Goal: Information Seeking & Learning: Check status

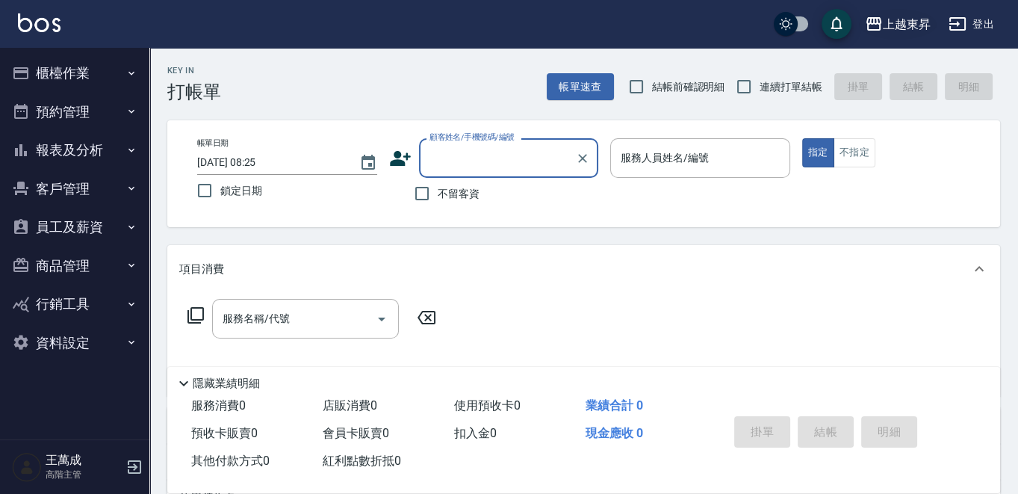
click at [911, 18] on div "上越東昇" at bounding box center [907, 24] width 48 height 19
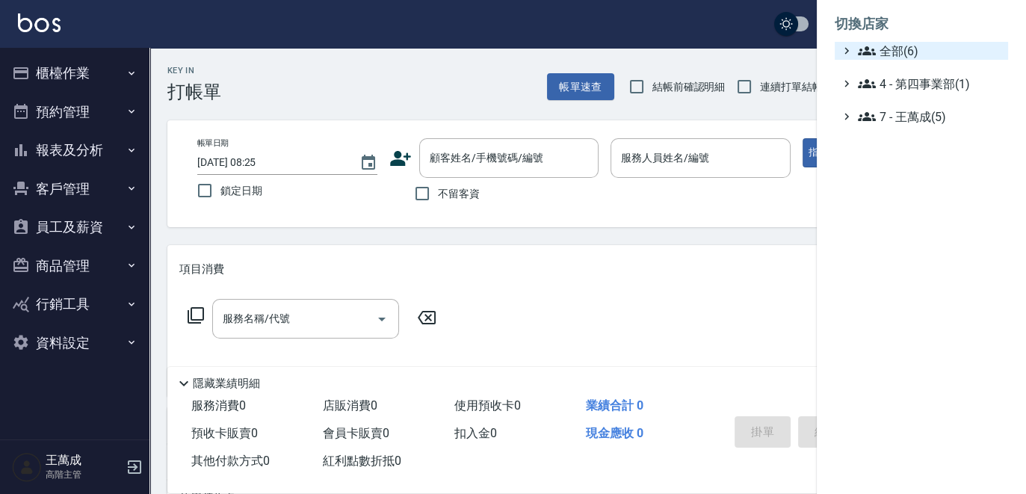
click at [905, 48] on span "全部(6)" at bounding box center [930, 51] width 144 height 18
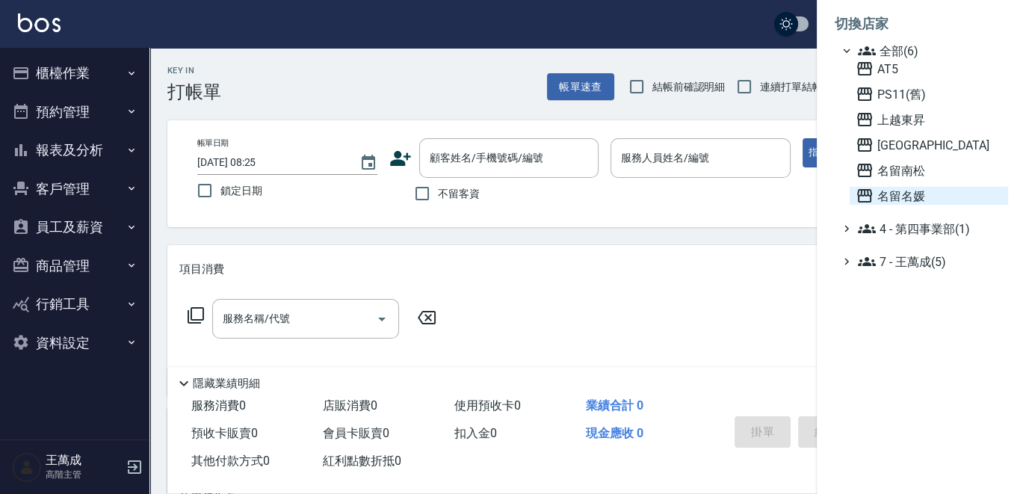
click at [902, 194] on span "名留名媛" at bounding box center [928, 196] width 146 height 18
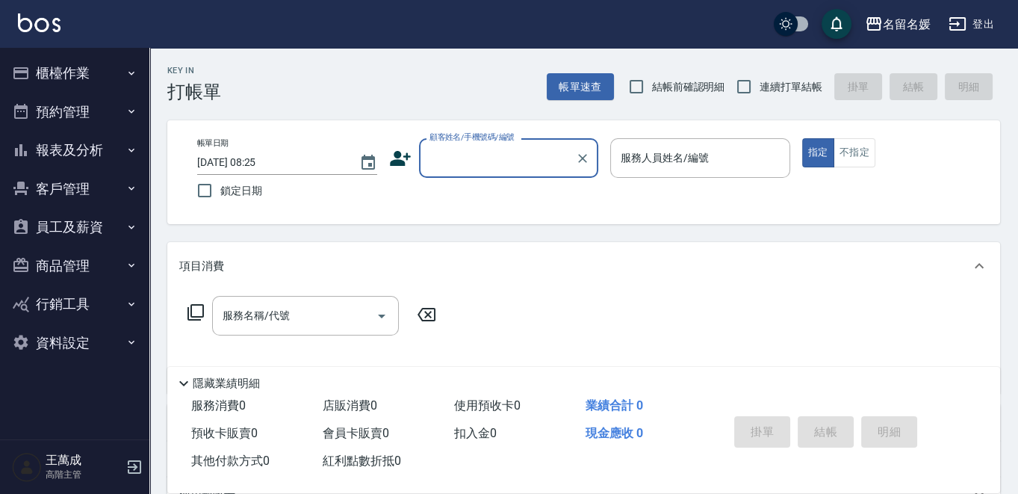
click at [132, 223] on icon "button" at bounding box center [132, 227] width 12 height 12
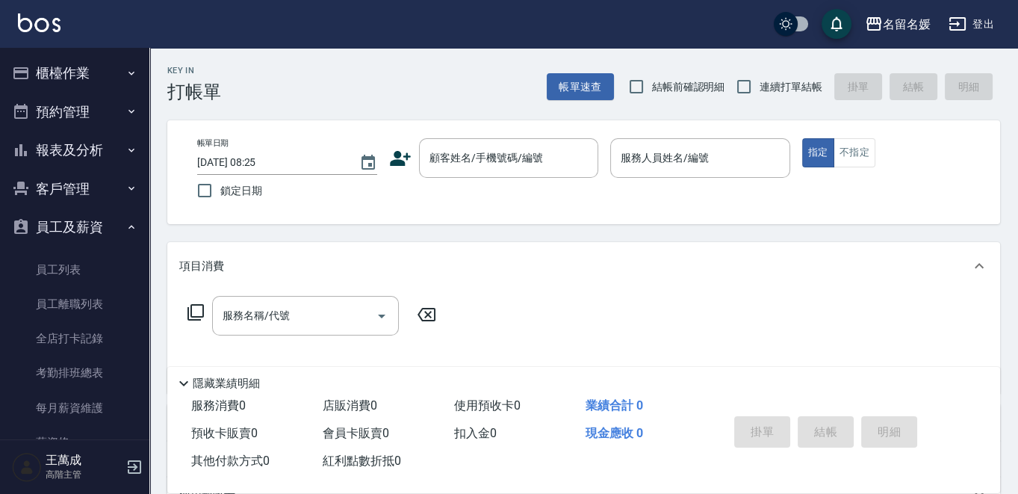
click at [126, 147] on icon "button" at bounding box center [132, 150] width 12 height 12
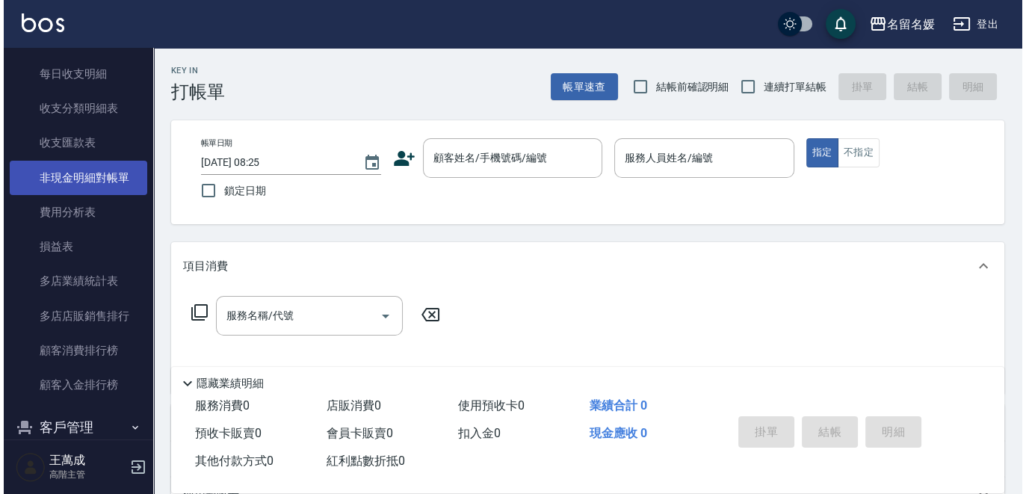
scroll to position [1307, 0]
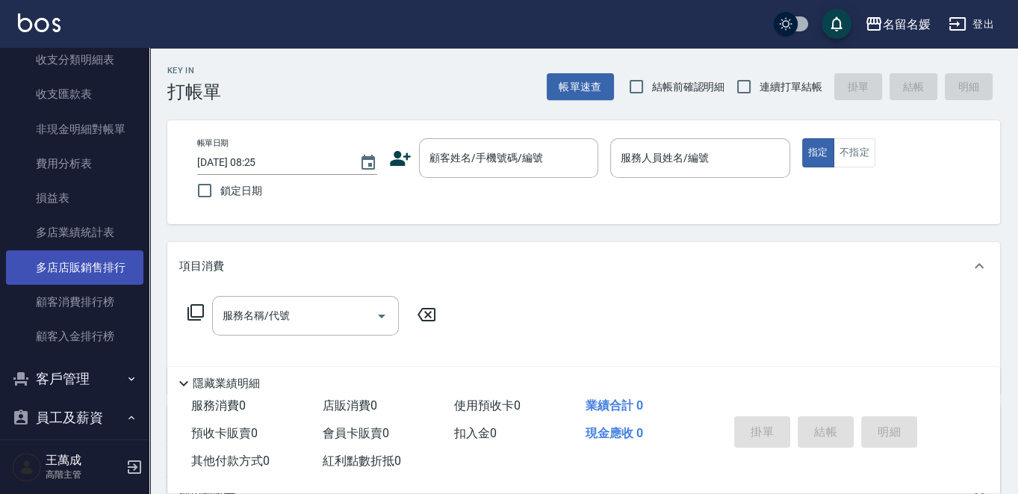
click at [97, 270] on link "多店店販銷售排行" at bounding box center [74, 267] width 137 height 34
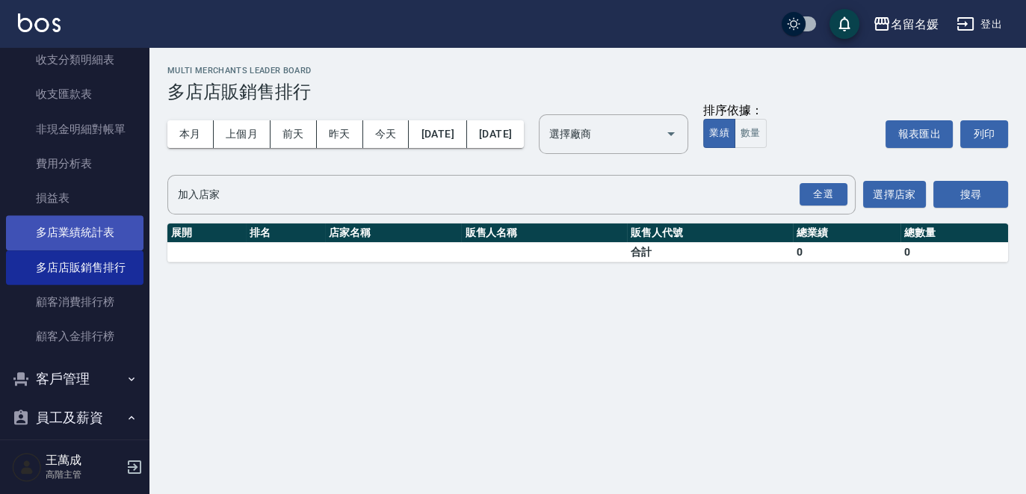
click at [102, 235] on link "多店業績統計表" at bounding box center [74, 232] width 137 height 34
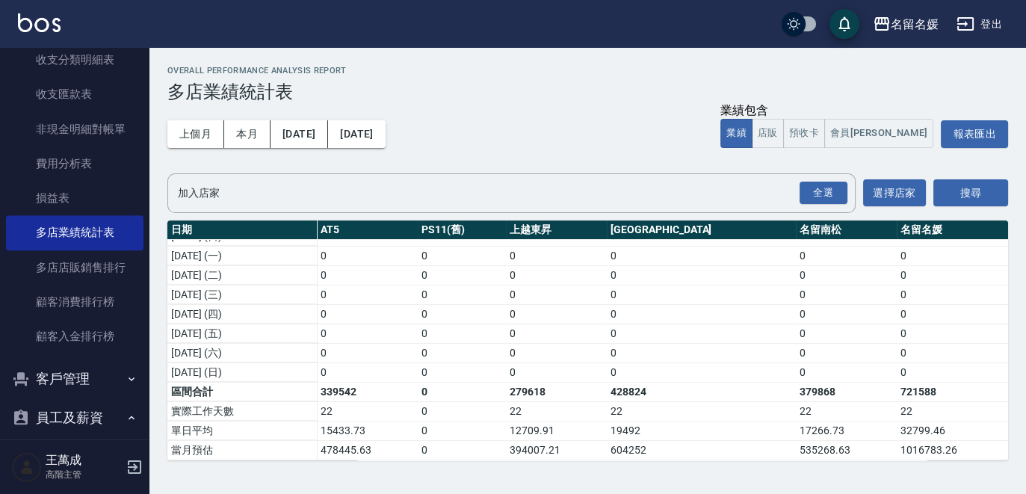
scroll to position [465, 0]
click at [649, 124] on div "上個月 本月 [DATE] [DATE] 業績包含 業績 店販 預收卡 會員卡 報表匯出" at bounding box center [587, 134] width 840 height 64
click at [825, 135] on button "預收卡" at bounding box center [804, 133] width 42 height 29
click at [752, 136] on button "業績" at bounding box center [736, 133] width 32 height 29
click at [784, 139] on button "店販" at bounding box center [768, 133] width 32 height 29
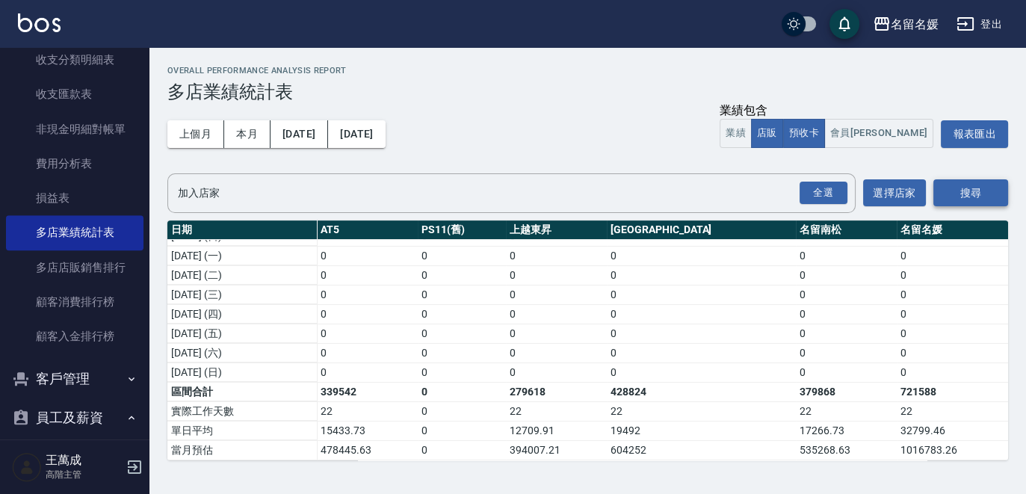
click at [958, 191] on button "搜尋" at bounding box center [970, 193] width 75 height 28
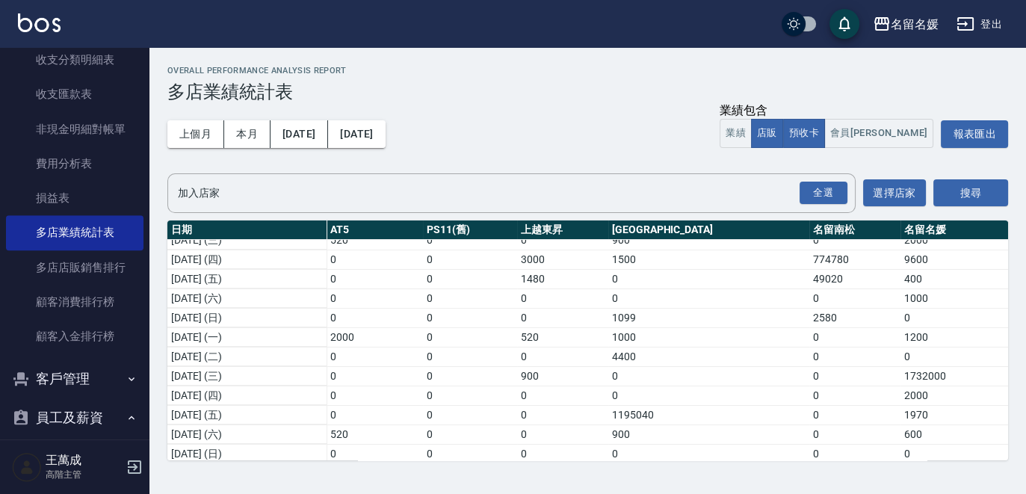
scroll to position [0, 0]
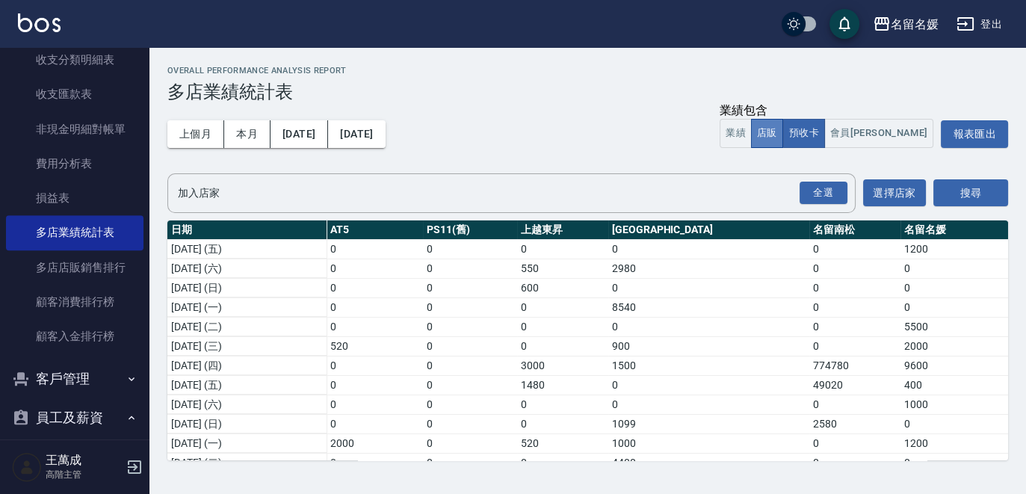
click at [783, 137] on button "店販" at bounding box center [767, 133] width 32 height 29
click at [962, 195] on button "搜尋" at bounding box center [970, 193] width 75 height 28
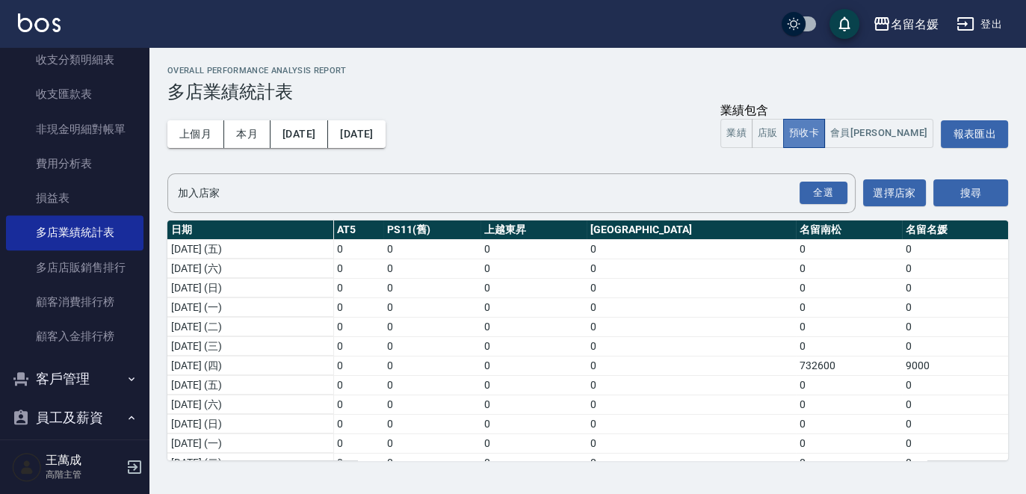
click at [825, 137] on button "預收卡" at bounding box center [804, 133] width 42 height 29
drag, startPoint x: 833, startPoint y: 130, endPoint x: 849, endPoint y: 138, distance: 18.4
click at [784, 138] on button "店販" at bounding box center [768, 133] width 32 height 29
click at [973, 191] on button "搜尋" at bounding box center [970, 193] width 75 height 28
